Goal: Complete application form

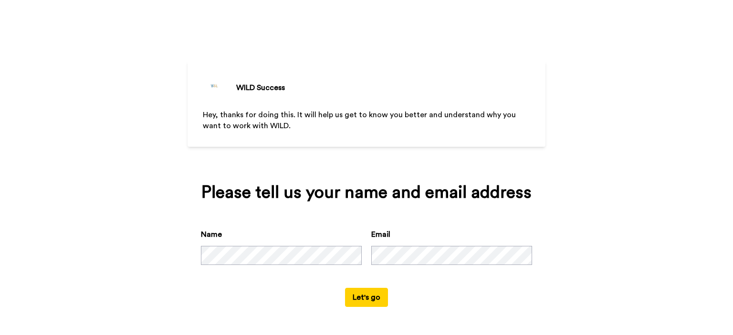
click at [371, 299] on button "Let's go" at bounding box center [366, 297] width 43 height 19
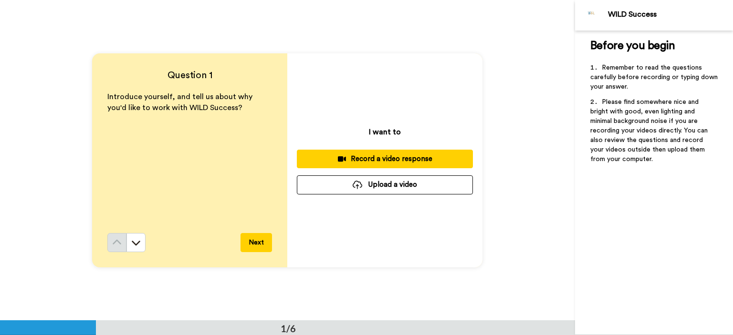
click at [249, 238] on button "Next" at bounding box center [255, 242] width 31 height 19
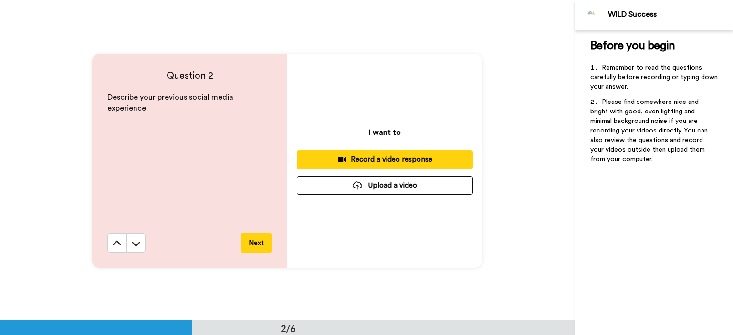
scroll to position [321, 0]
click at [98, 246] on div "Question 2 Describe your previous social media experience. Next" at bounding box center [189, 160] width 195 height 214
click at [113, 244] on icon at bounding box center [117, 244] width 10 height 10
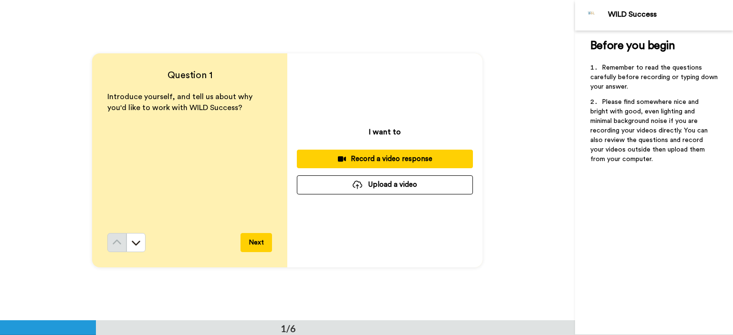
scroll to position [0, 0]
click at [141, 247] on button at bounding box center [135, 242] width 19 height 19
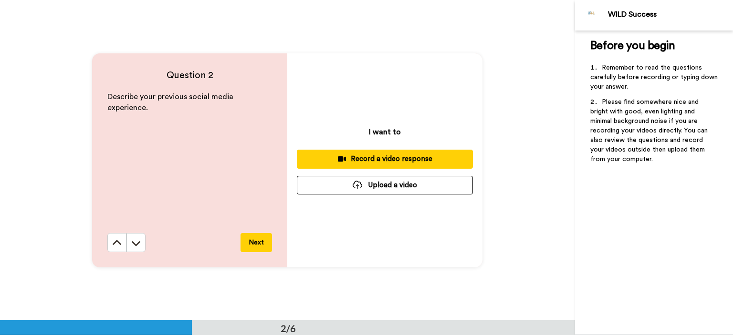
scroll to position [321, 0]
click at [112, 239] on icon at bounding box center [117, 244] width 10 height 10
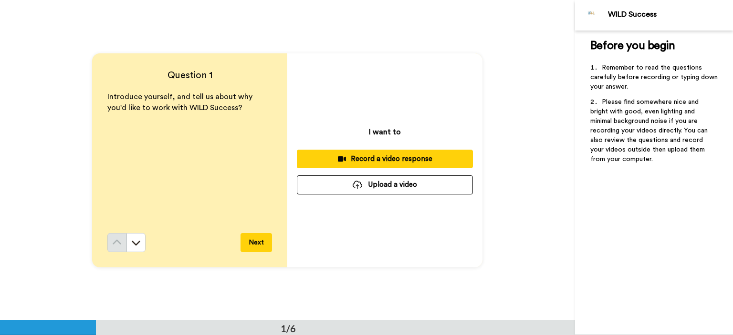
scroll to position [0, 0]
click at [126, 239] on button at bounding box center [135, 242] width 19 height 19
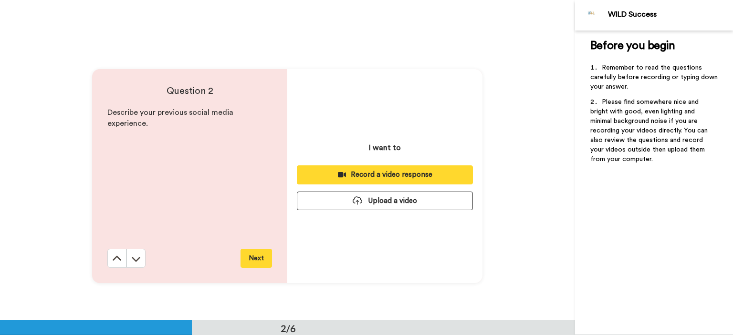
scroll to position [321, 0]
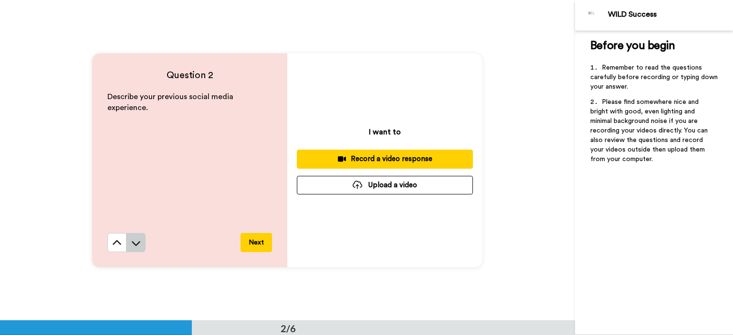
click at [132, 247] on icon at bounding box center [136, 244] width 10 height 10
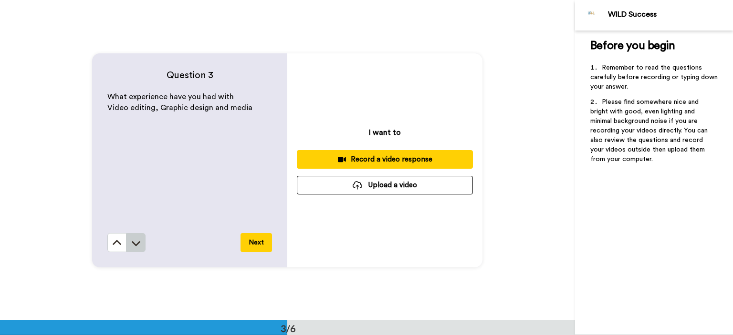
scroll to position [642, 0]
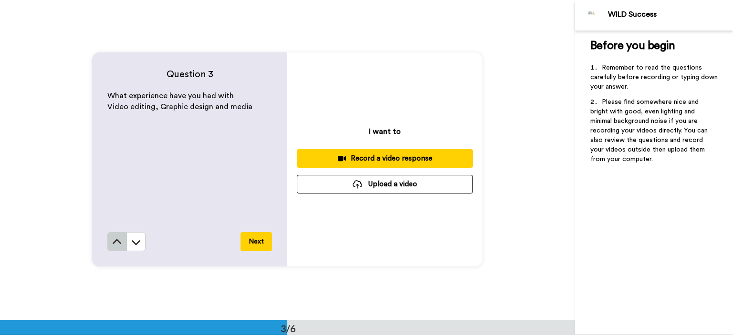
click at [115, 244] on icon at bounding box center [117, 243] width 10 height 10
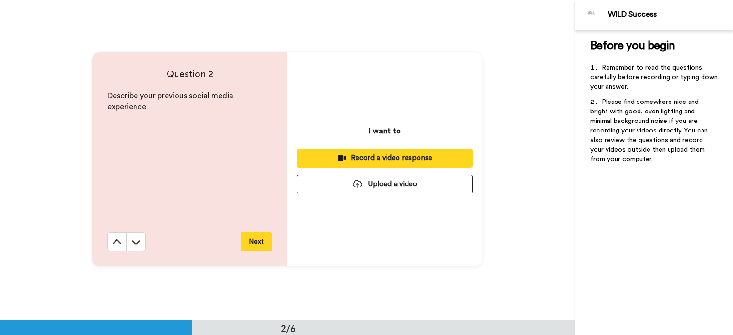
scroll to position [321, 0]
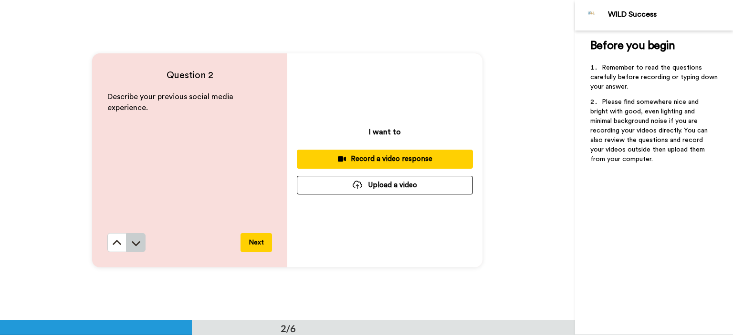
click at [132, 246] on icon at bounding box center [136, 244] width 10 height 10
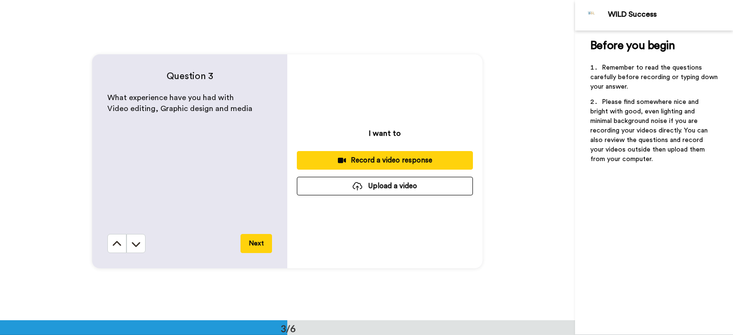
scroll to position [642, 0]
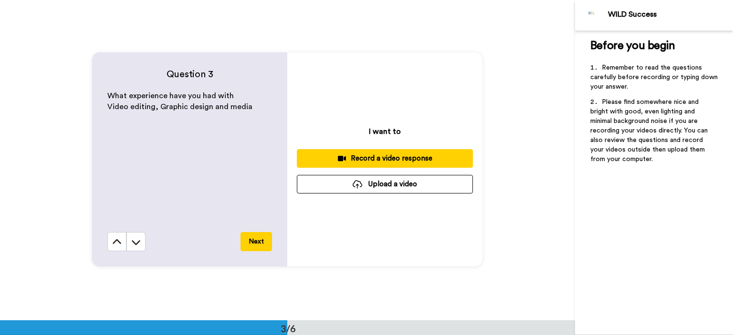
click at [107, 232] on button at bounding box center [116, 241] width 19 height 19
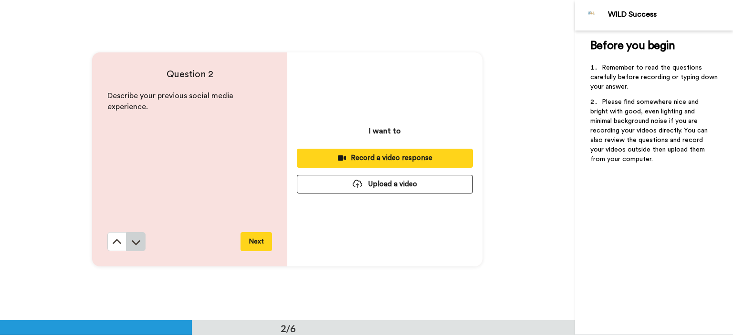
scroll to position [321, 0]
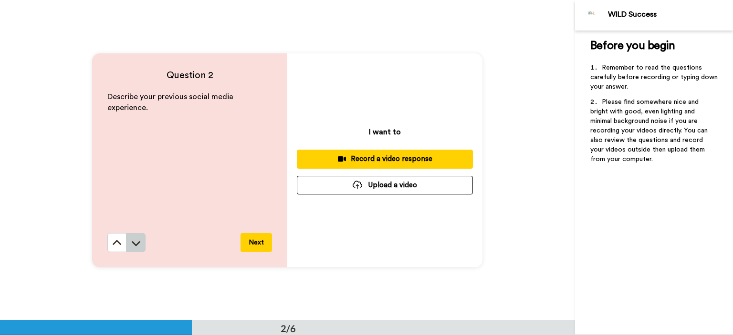
click at [132, 246] on icon at bounding box center [136, 244] width 10 height 10
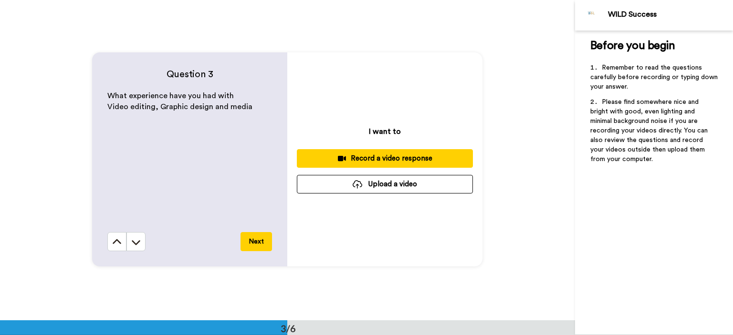
click at [132, 246] on icon at bounding box center [136, 243] width 10 height 10
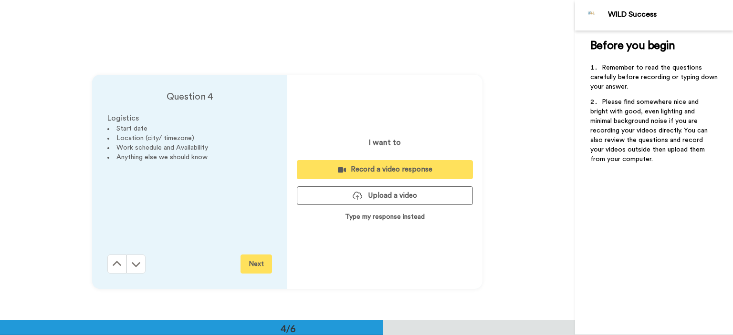
scroll to position [963, 0]
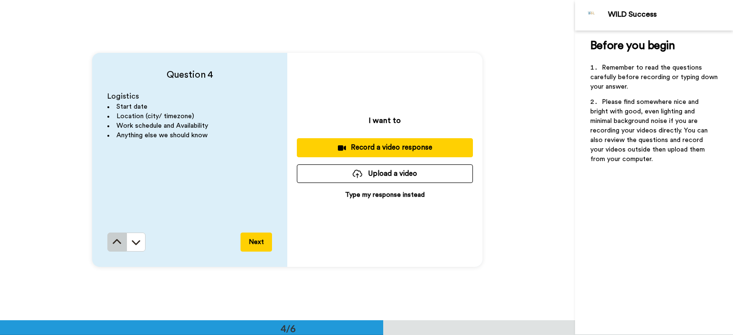
click at [119, 240] on icon at bounding box center [117, 243] width 10 height 10
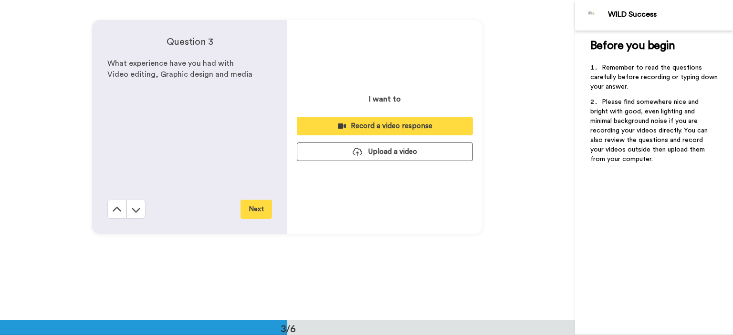
scroll to position [642, 0]
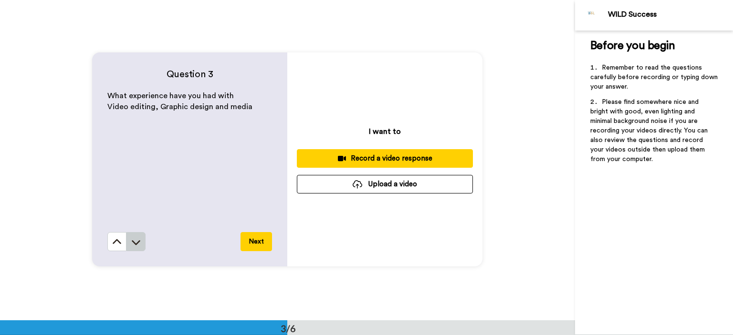
click at [135, 250] on button at bounding box center [135, 241] width 19 height 19
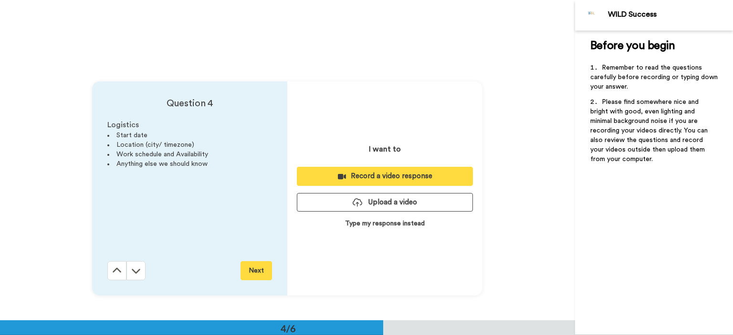
scroll to position [963, 0]
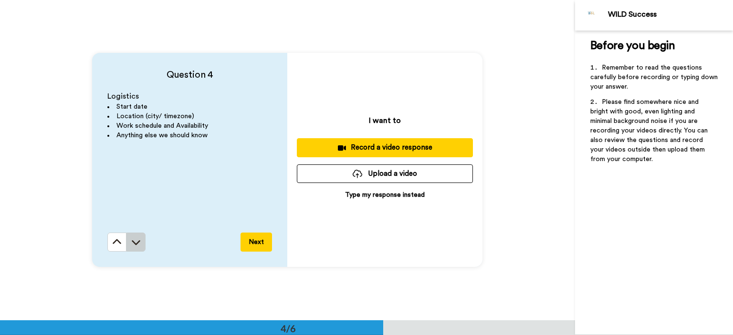
click at [135, 250] on button at bounding box center [135, 242] width 19 height 19
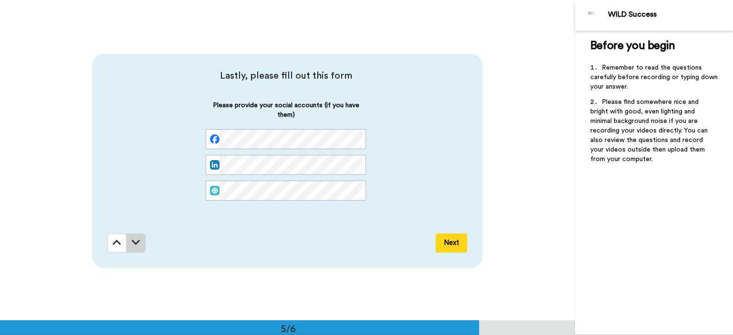
scroll to position [1284, 0]
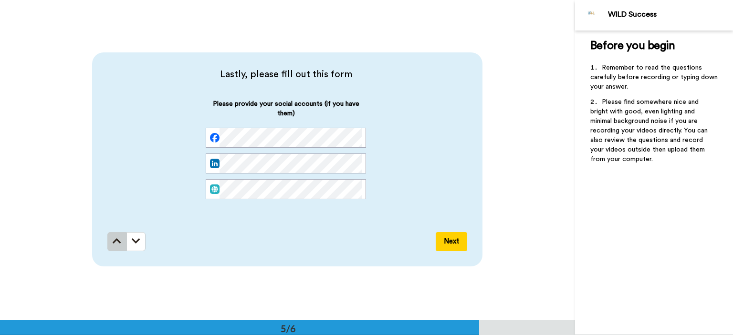
click at [113, 243] on icon at bounding box center [117, 242] width 9 height 10
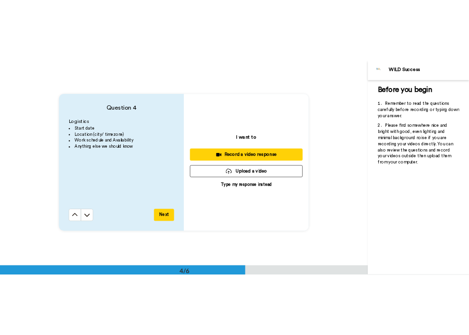
scroll to position [963, 0]
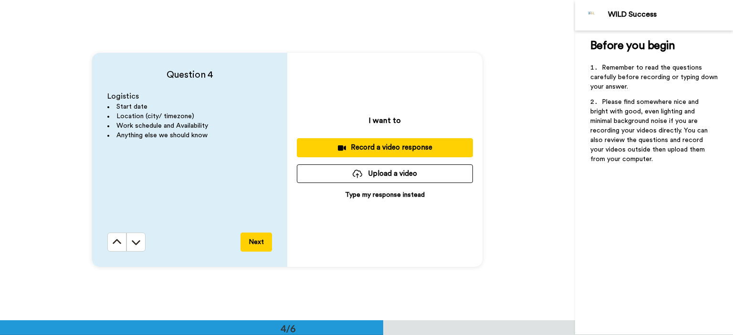
click at [143, 199] on div "Logistics Start date Location (city/ timezone) Work schedule and Availability A…" at bounding box center [189, 162] width 165 height 142
click at [110, 251] on button at bounding box center [116, 242] width 19 height 19
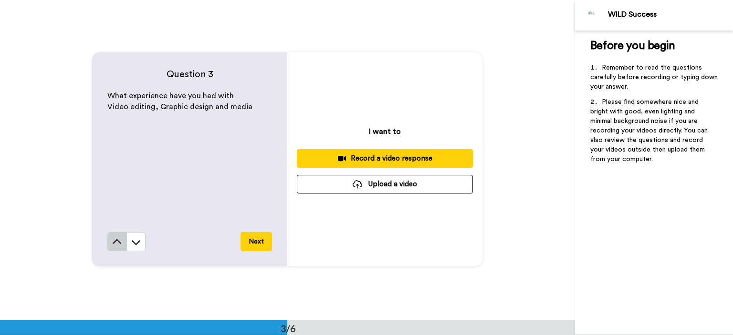
click at [110, 250] on button at bounding box center [116, 241] width 19 height 19
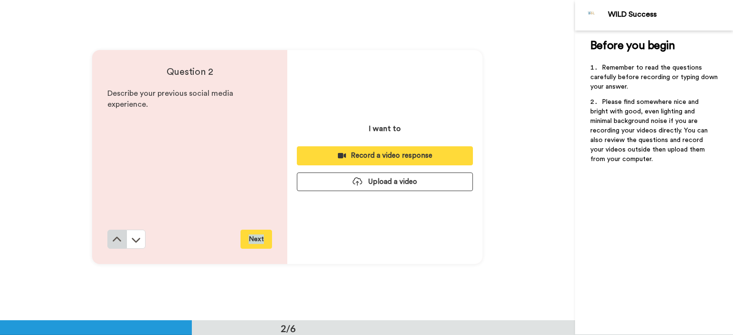
click at [110, 250] on div "Question 2 Describe your previous social media experience. Next" at bounding box center [189, 157] width 195 height 214
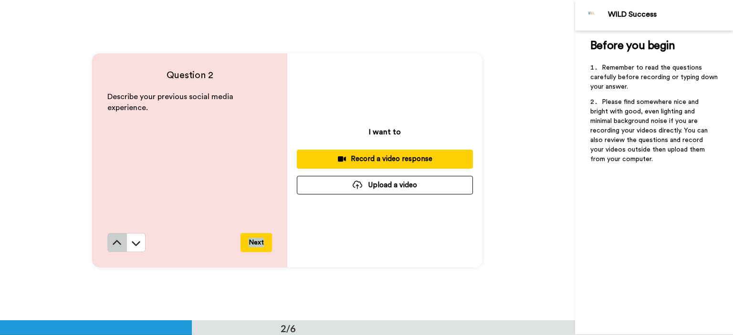
click at [110, 250] on button at bounding box center [116, 242] width 19 height 19
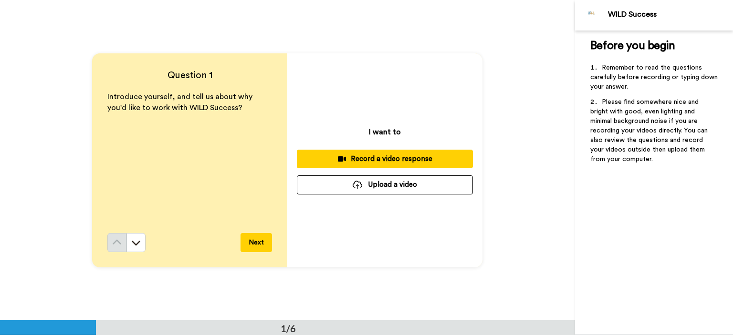
scroll to position [0, 0]
click at [407, 181] on button "Upload a video" at bounding box center [385, 185] width 176 height 19
click at [67, 100] on div "Question 1 Introduce yourself, and tell us about why you'd like to work with WI…" at bounding box center [287, 160] width 575 height 321
click at [368, 183] on button "Upload a video" at bounding box center [385, 185] width 176 height 19
click at [406, 186] on button "Upload a video" at bounding box center [385, 185] width 176 height 19
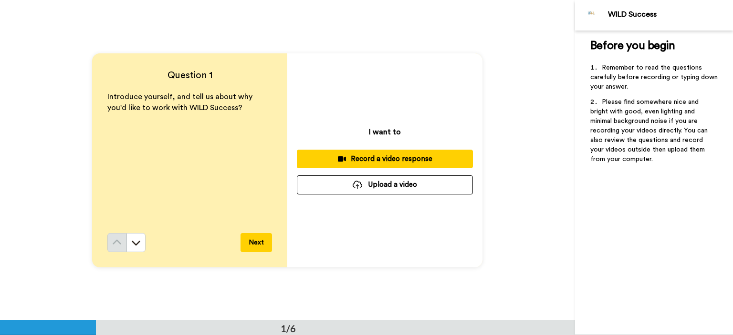
click at [353, 188] on div at bounding box center [358, 185] width 10 height 9
click at [438, 185] on button "Upload a video" at bounding box center [385, 185] width 176 height 19
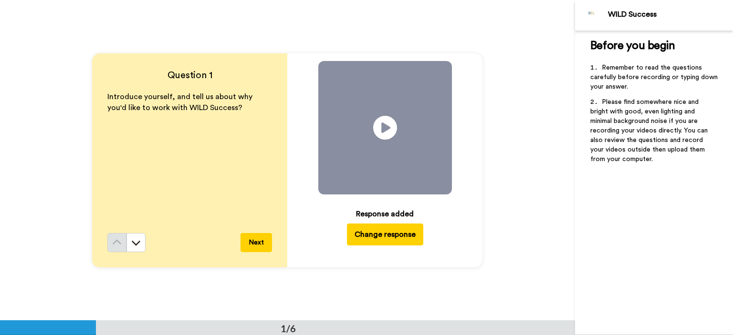
click at [248, 244] on button "Next" at bounding box center [255, 242] width 31 height 19
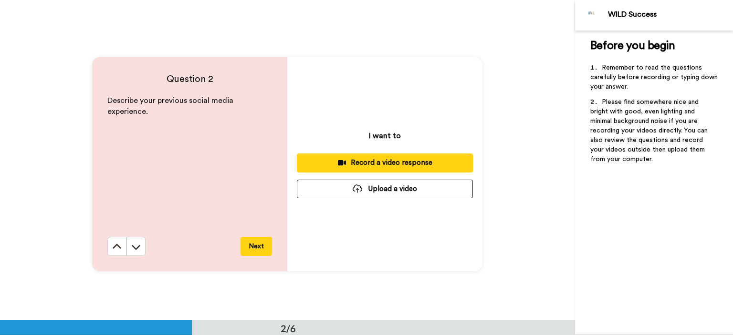
scroll to position [321, 0]
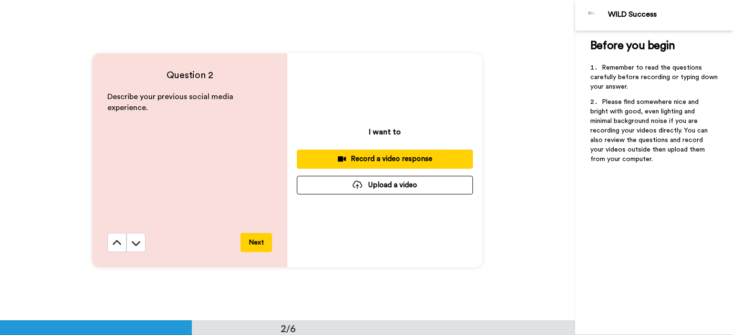
click at [404, 178] on button "Upload a video" at bounding box center [385, 185] width 176 height 19
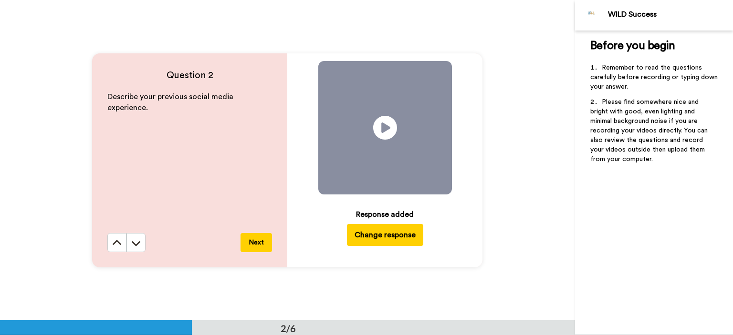
click at [252, 244] on button "Next" at bounding box center [255, 242] width 31 height 19
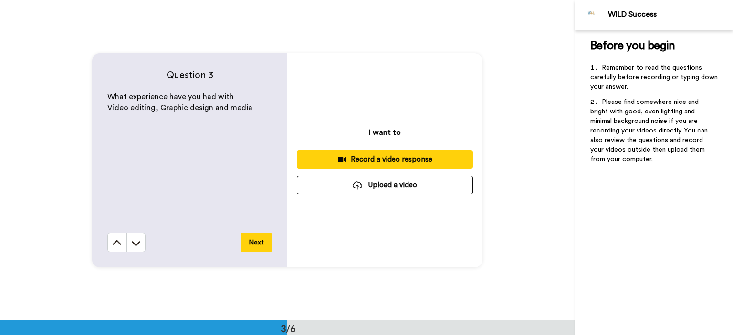
scroll to position [642, 0]
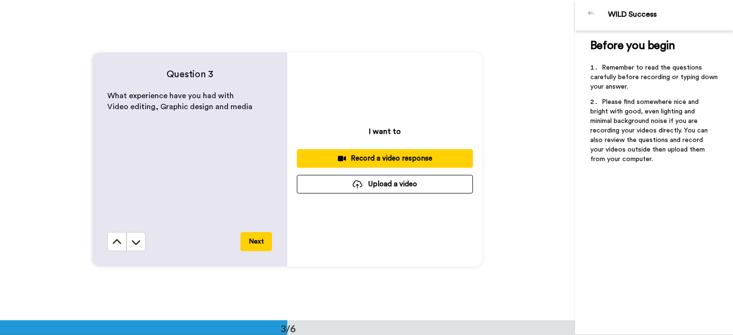
click at [353, 179] on button "Upload a video" at bounding box center [385, 184] width 176 height 19
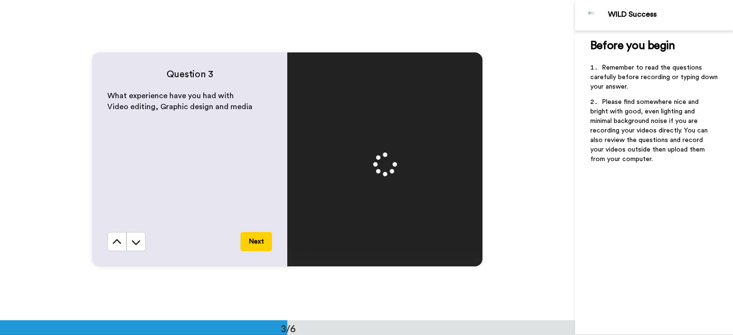
click at [259, 236] on button "Next" at bounding box center [255, 241] width 31 height 19
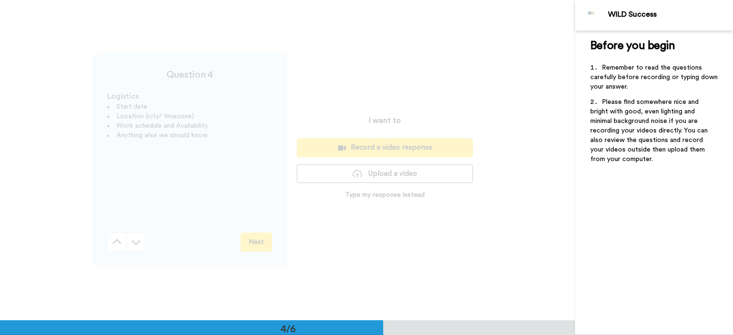
scroll to position [963, 0]
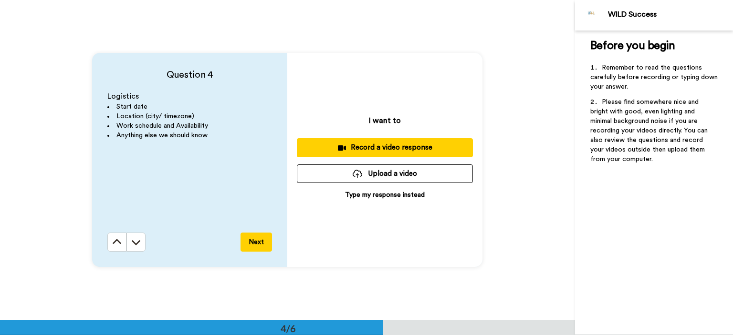
click at [368, 173] on button "Upload a video" at bounding box center [385, 174] width 176 height 19
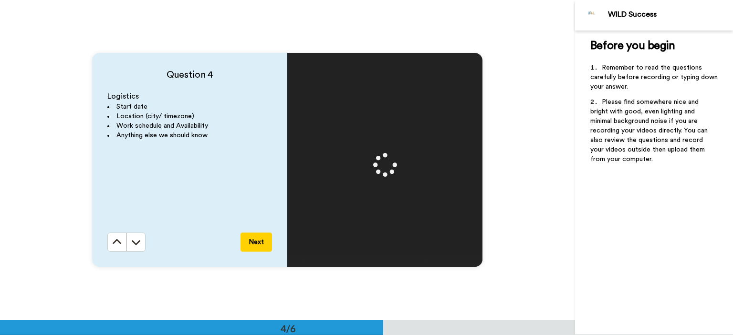
click at [250, 240] on button "Next" at bounding box center [255, 242] width 31 height 19
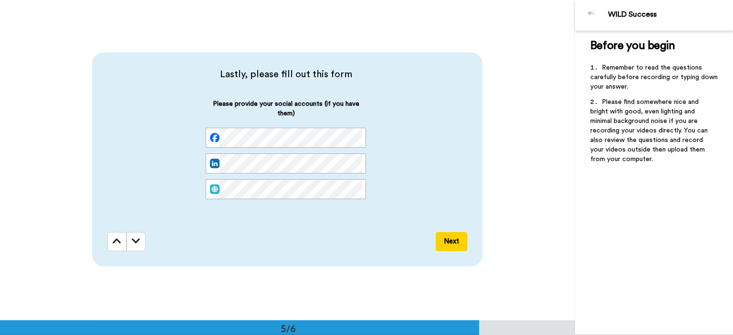
scroll to position [0, 111]
click at [441, 239] on button "Next" at bounding box center [451, 241] width 31 height 19
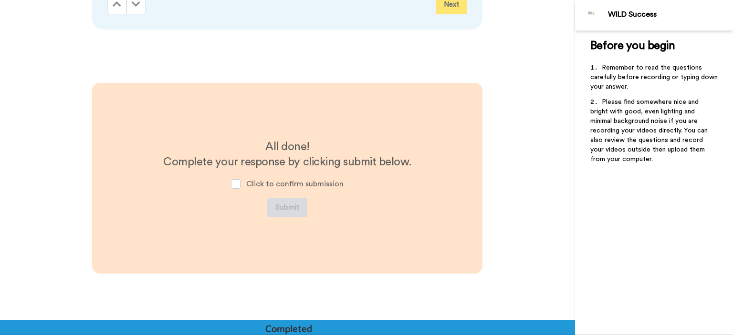
scroll to position [1540, 0]
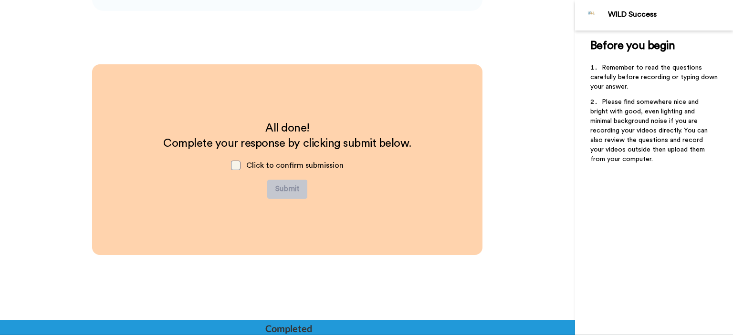
click at [235, 168] on span at bounding box center [236, 166] width 10 height 10
click at [282, 187] on button "Submit" at bounding box center [287, 189] width 40 height 19
